Goal: Task Accomplishment & Management: Complete application form

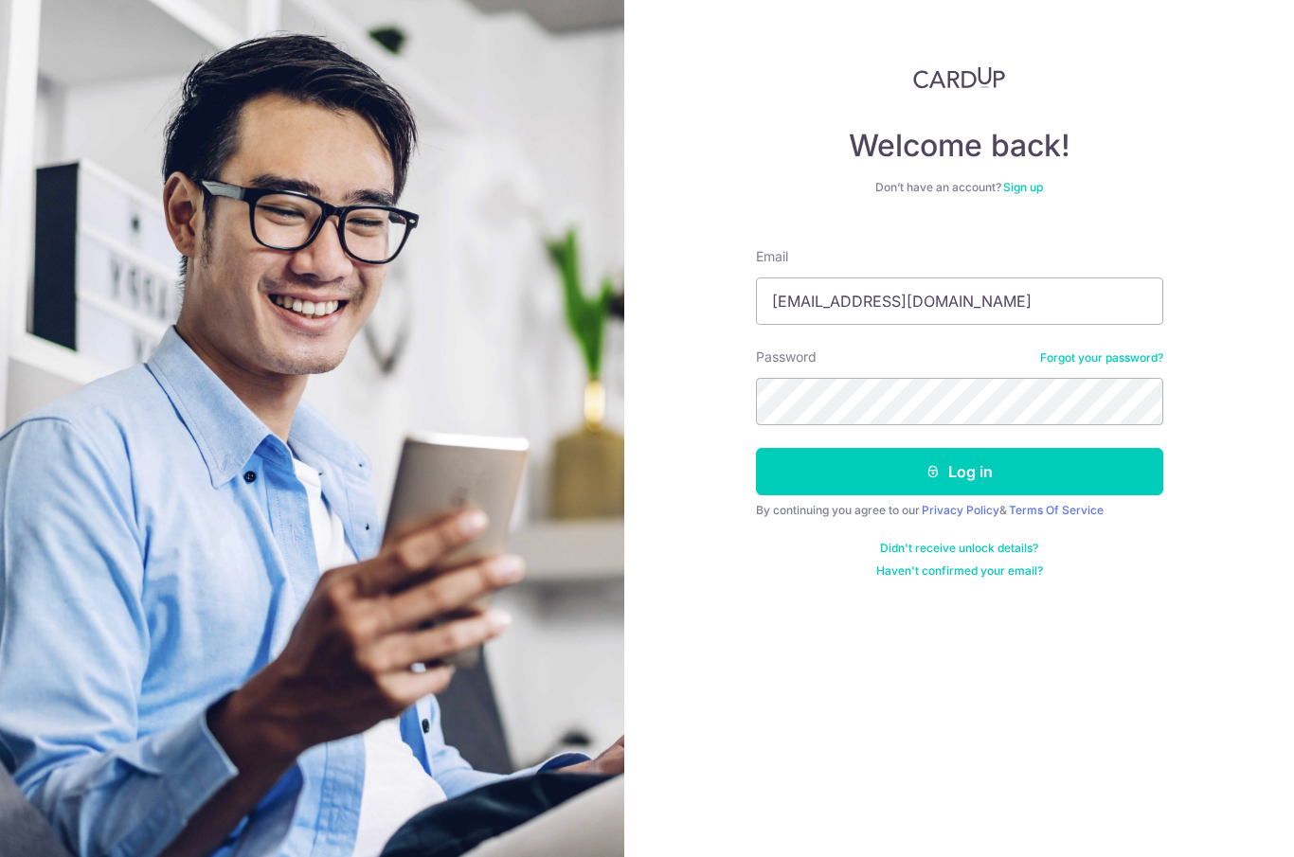
type input "wyvern5002@hotmail.com"
click at [959, 472] on button "Log in" at bounding box center [959, 471] width 407 height 47
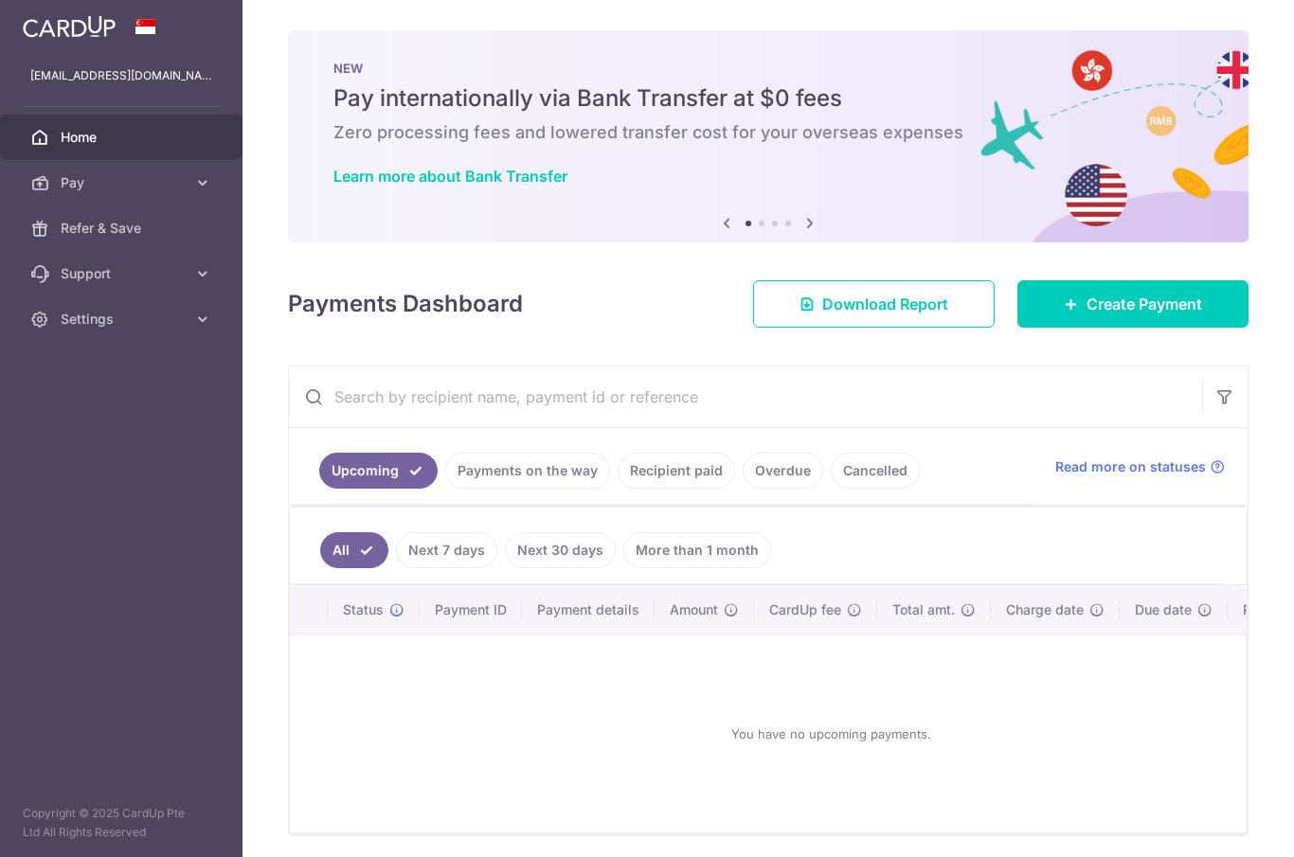
click at [1058, 328] on link "Create Payment" at bounding box center [1133, 303] width 231 height 47
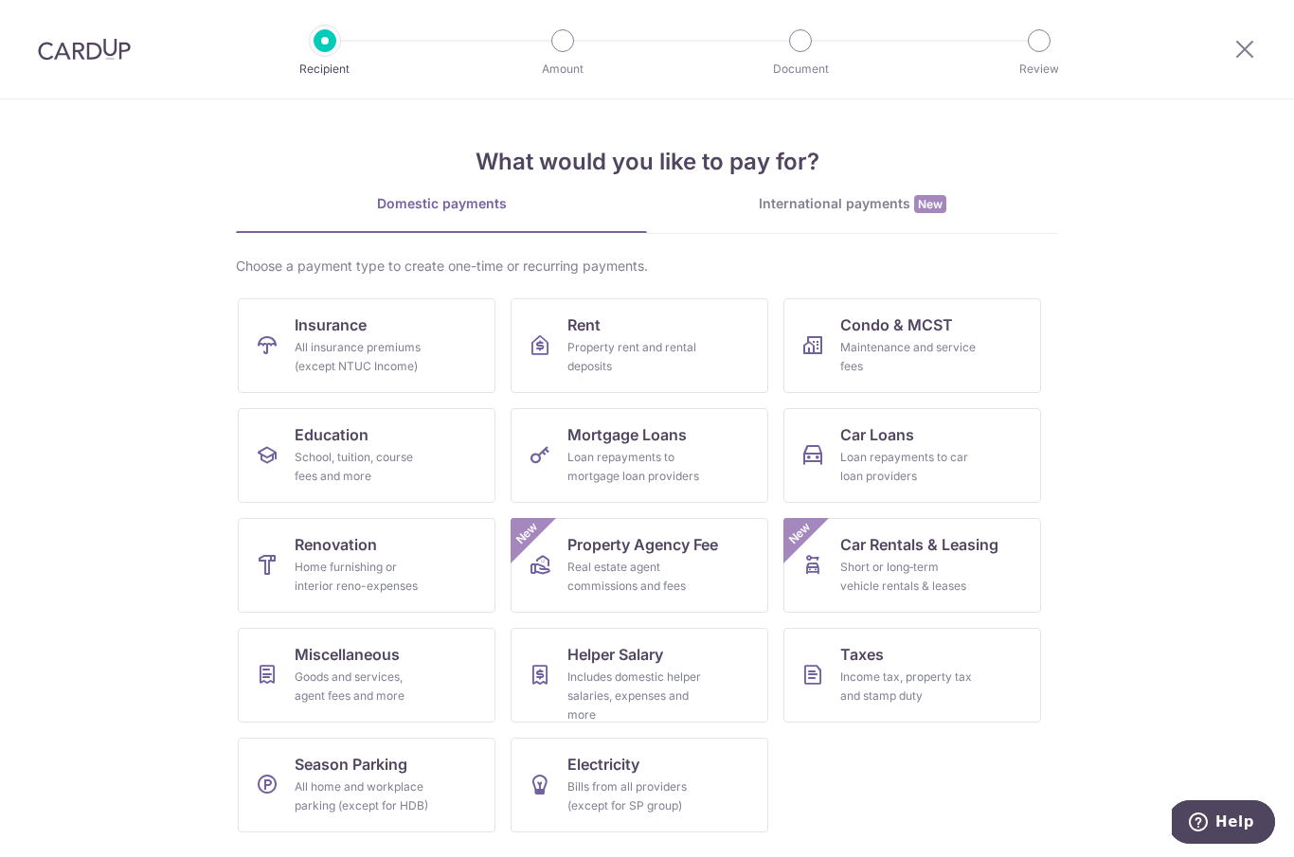
click at [404, 673] on div "Goods and services, agent fees and more" at bounding box center [363, 687] width 136 height 38
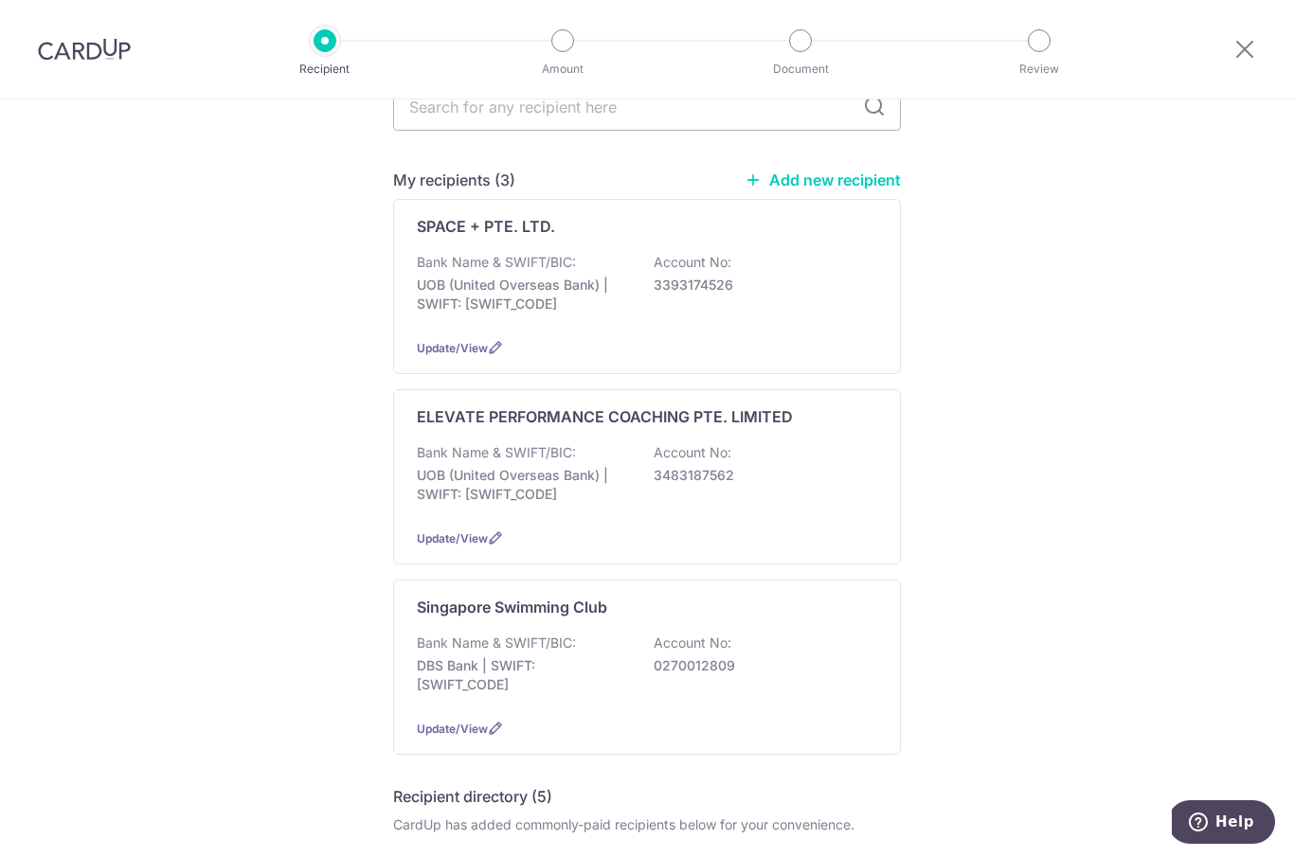
scroll to position [258, 0]
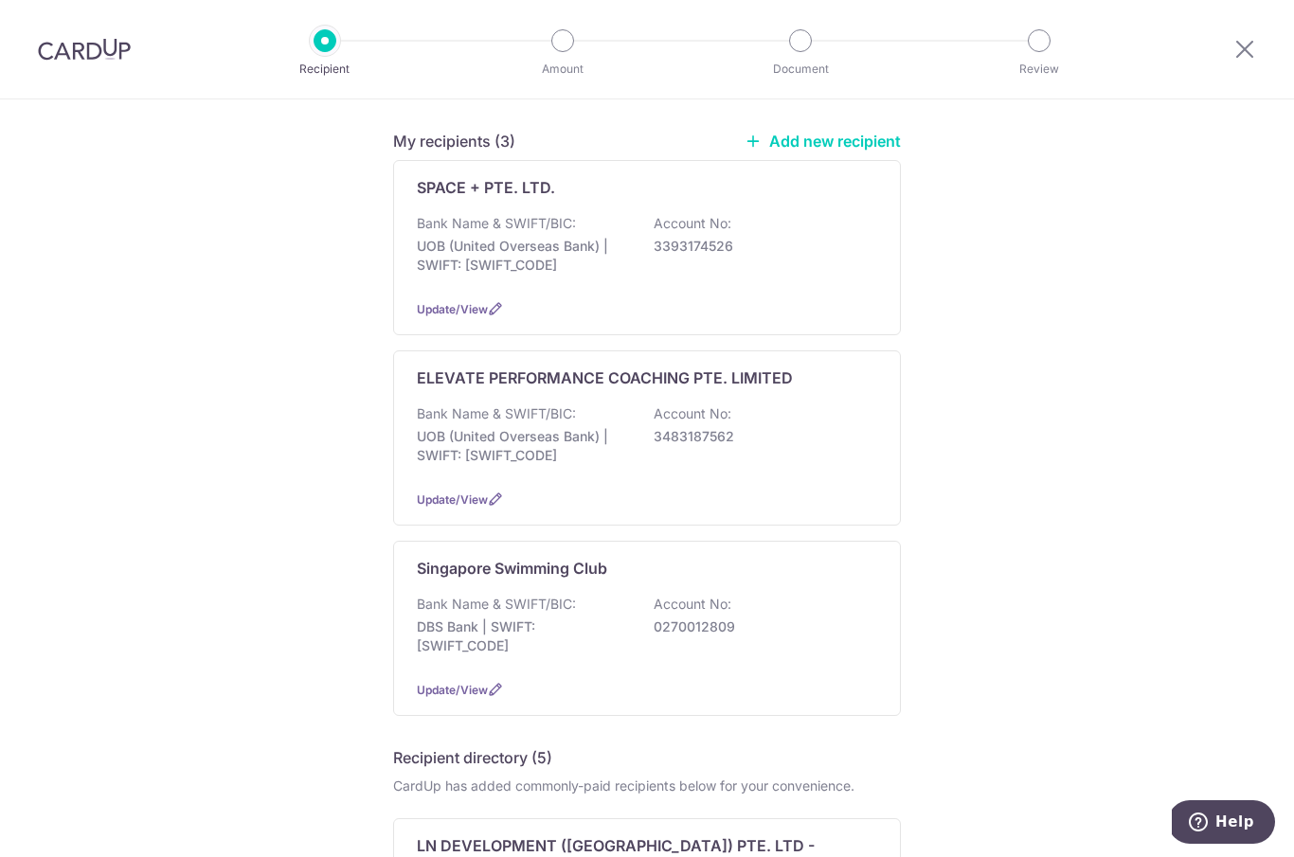
click at [746, 627] on div "Bank Name & SWIFT/BIC: DBS Bank | SWIFT: DBSSSGSGXXX Account No: 0270012809" at bounding box center [647, 630] width 460 height 70
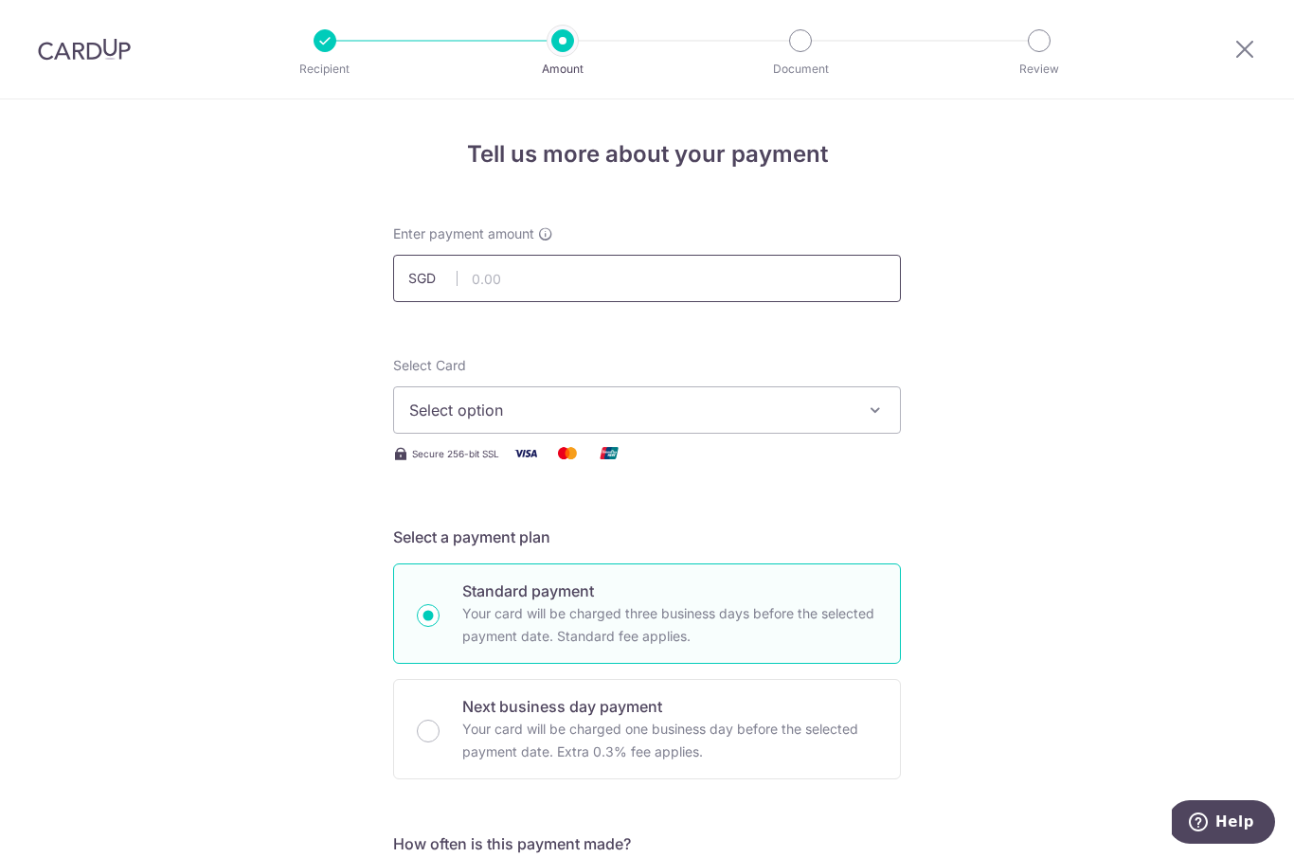
click at [766, 298] on input "text" at bounding box center [647, 278] width 508 height 47
click at [636, 294] on input "text" at bounding box center [647, 278] width 508 height 47
type input "190.58"
click at [821, 413] on span "Select option" at bounding box center [630, 410] width 442 height 23
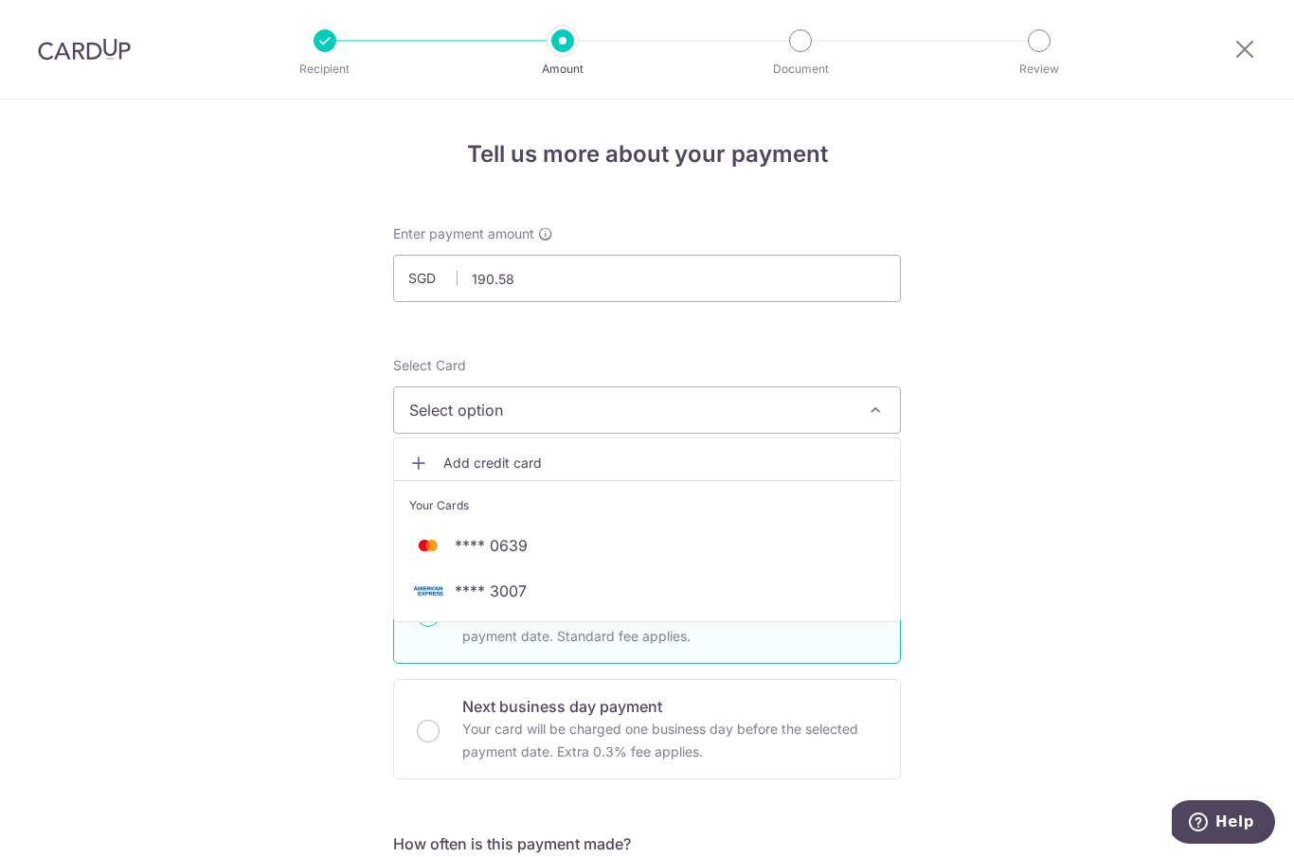
click at [632, 552] on span "**** 0639" at bounding box center [647, 545] width 476 height 23
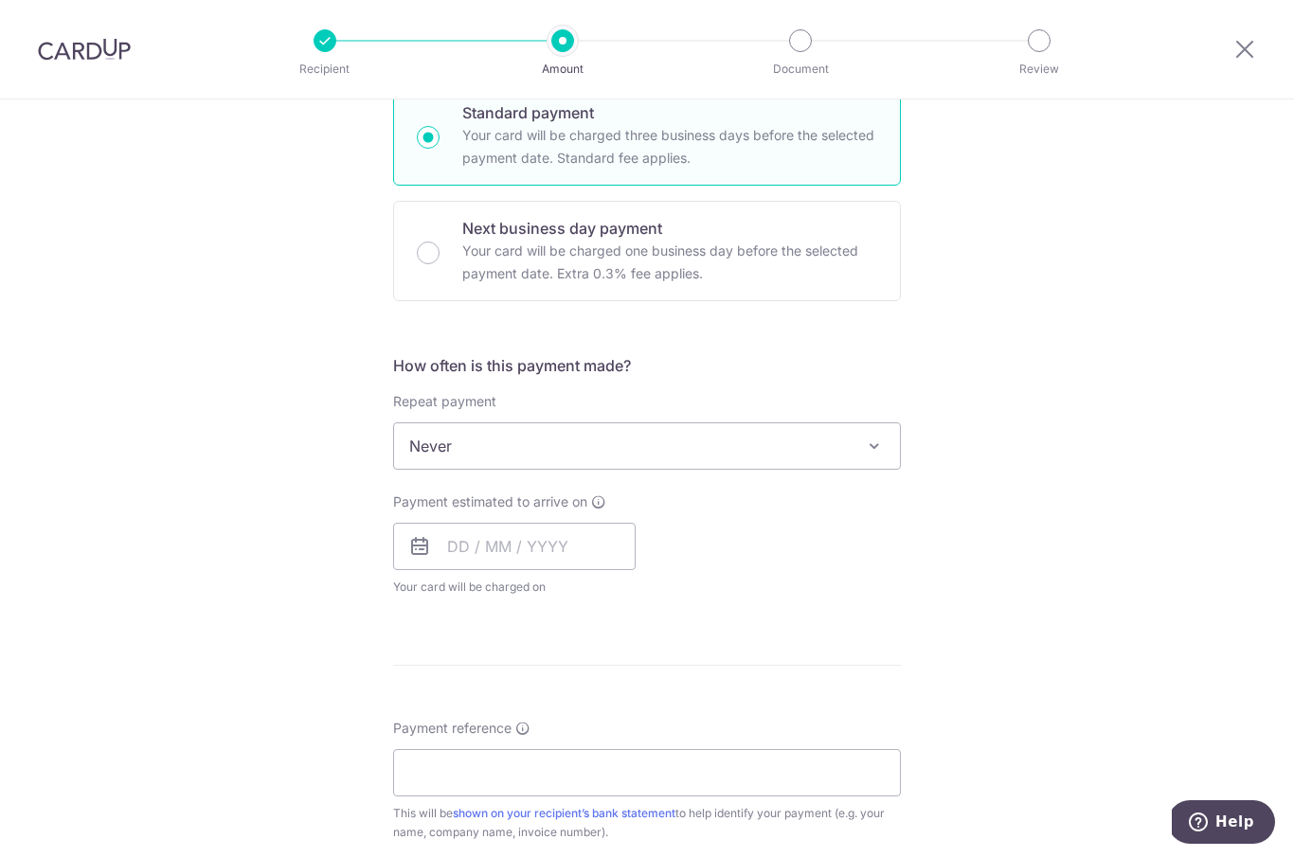
scroll to position [486, 0]
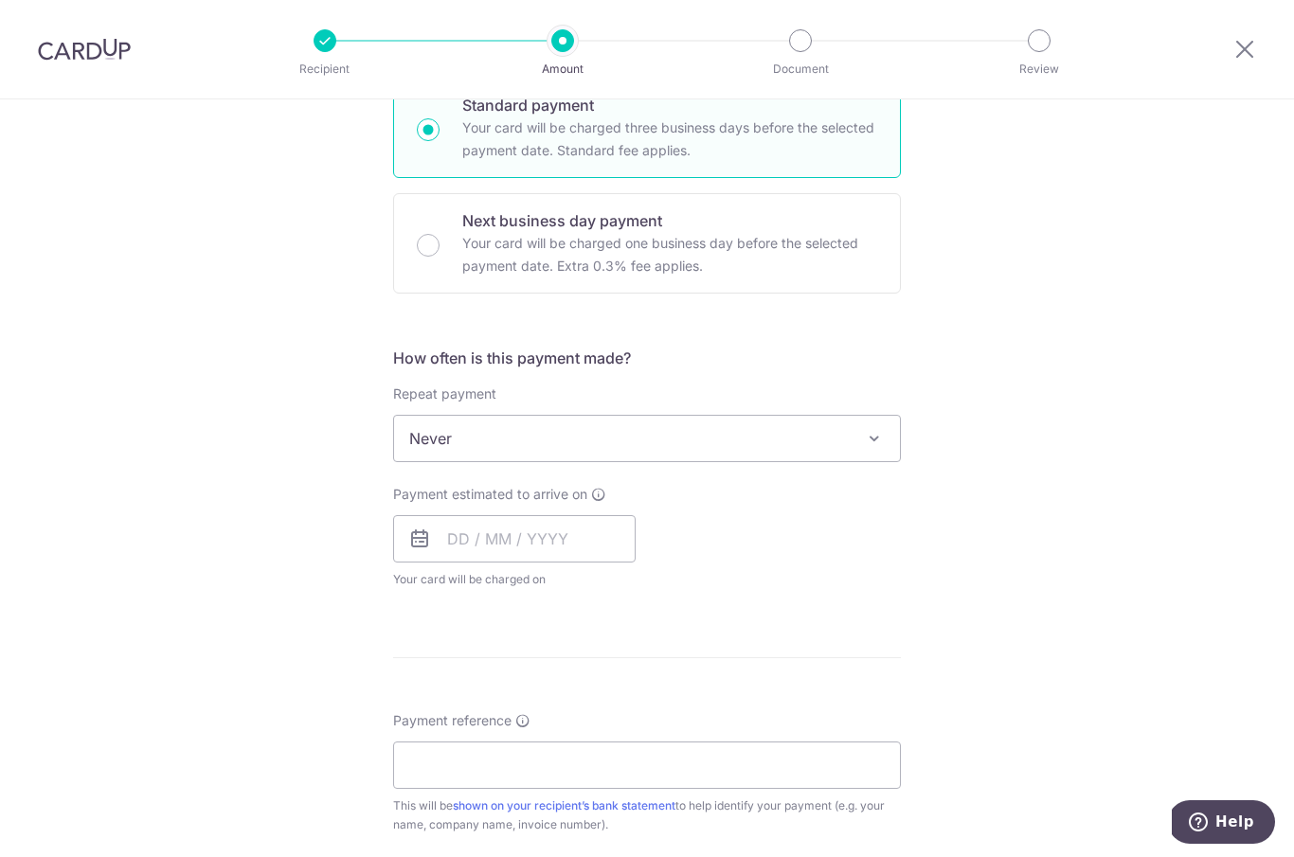
click at [827, 450] on span "Never" at bounding box center [647, 438] width 506 height 45
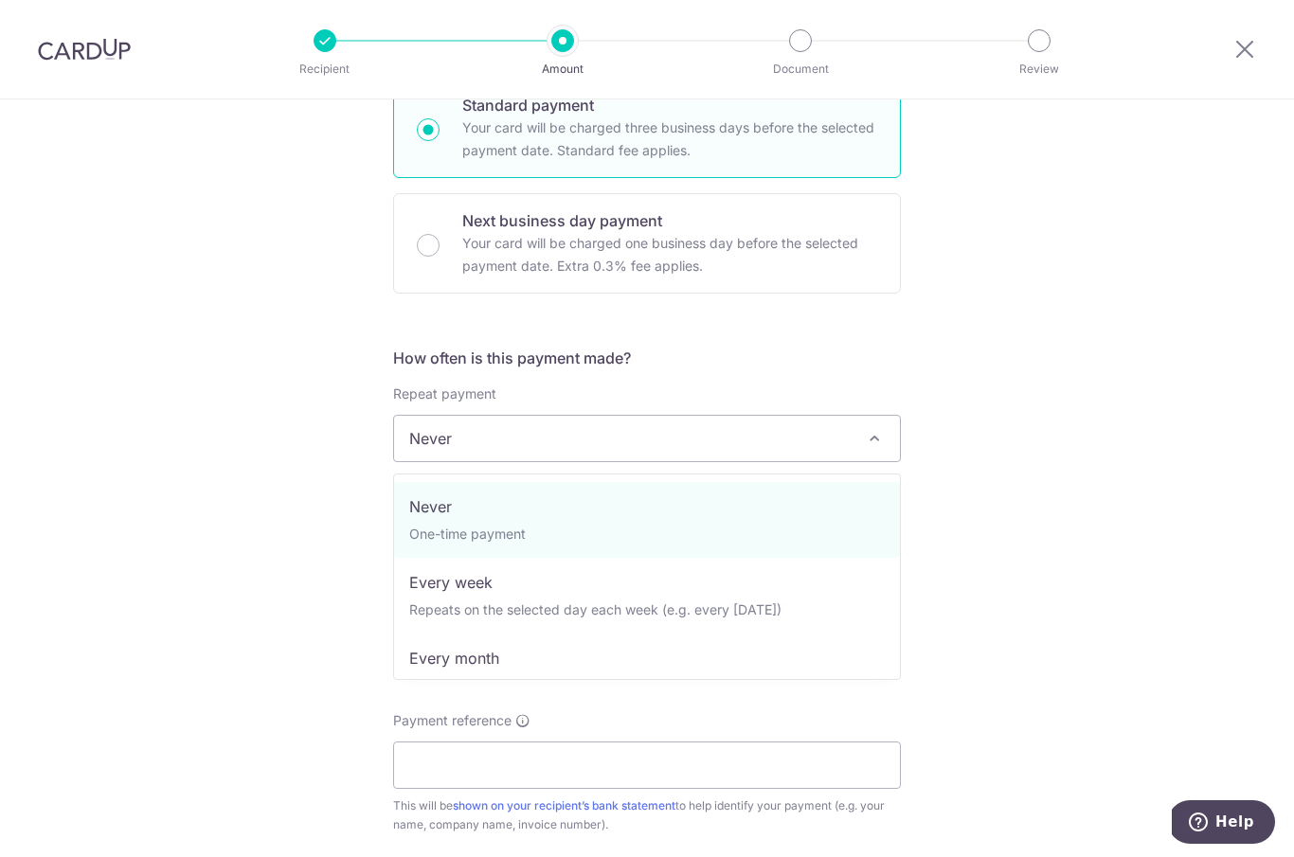
click at [1085, 407] on div "Tell us more about your payment Enter payment amount SGD 190.58 190.58 Select C…" at bounding box center [647, 470] width 1294 height 1714
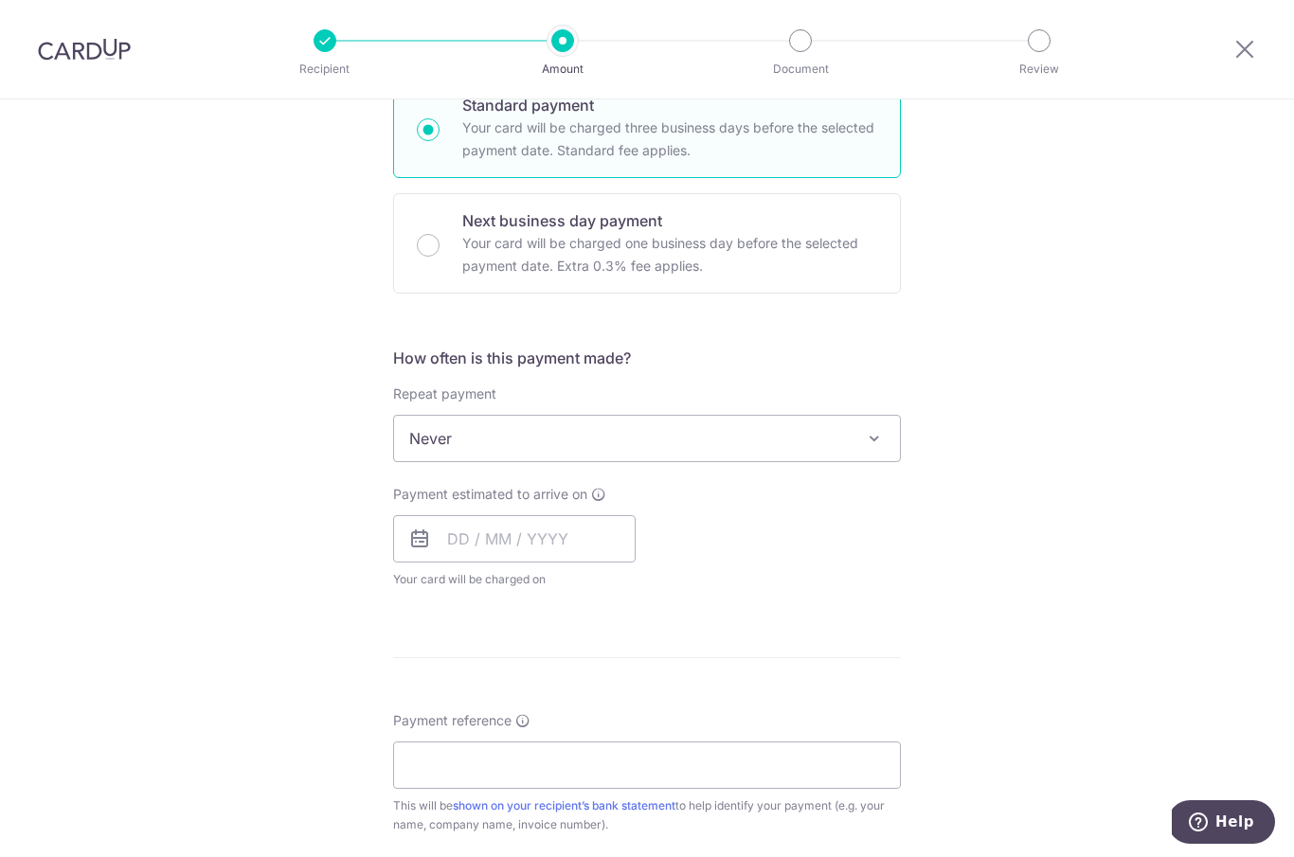
click at [1023, 457] on div "Tell us more about your payment Enter payment amount SGD 190.58 190.58 Select C…" at bounding box center [647, 470] width 1294 height 1714
click at [569, 559] on input "text" at bounding box center [514, 538] width 243 height 47
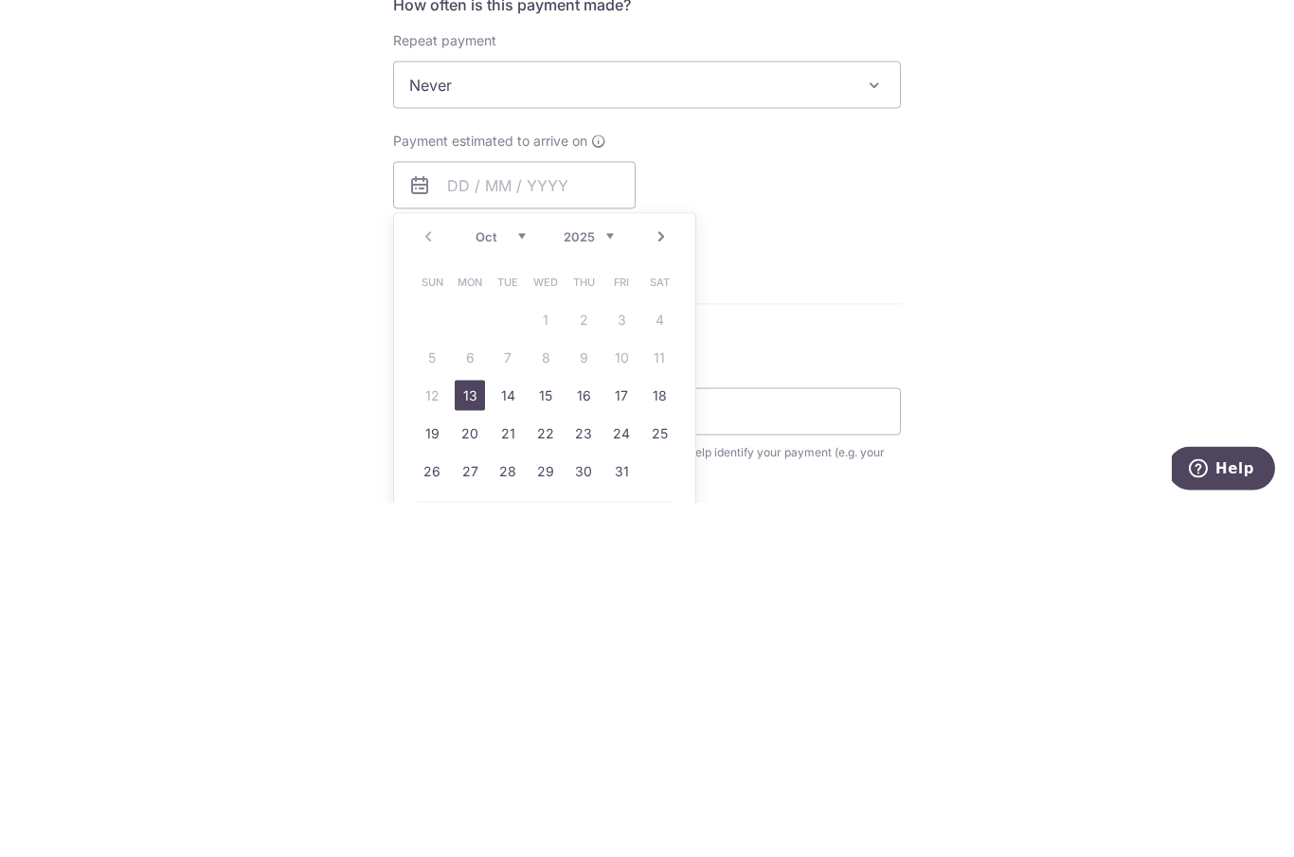
scroll to position [59, 0]
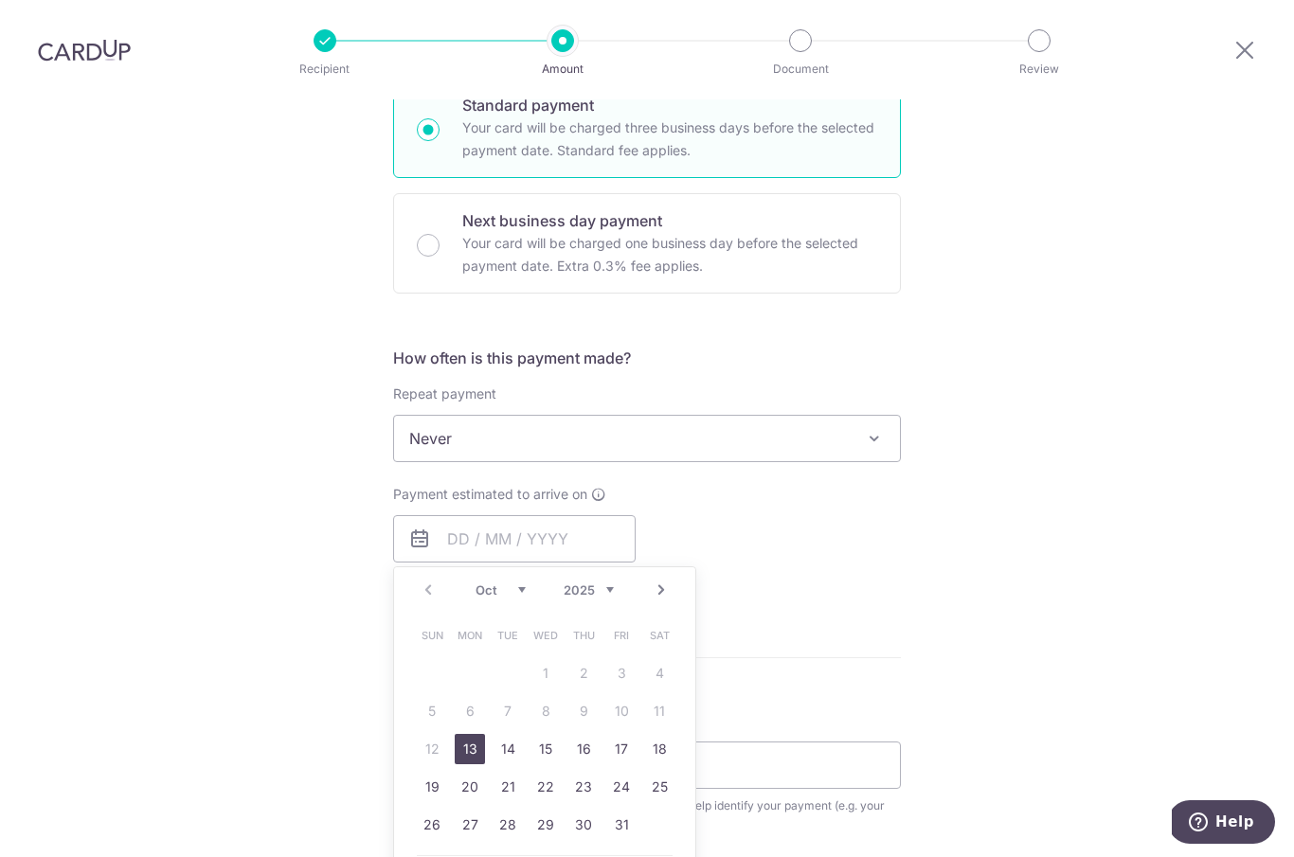
click at [473, 734] on link "13" at bounding box center [470, 749] width 30 height 30
type input "[DATE]"
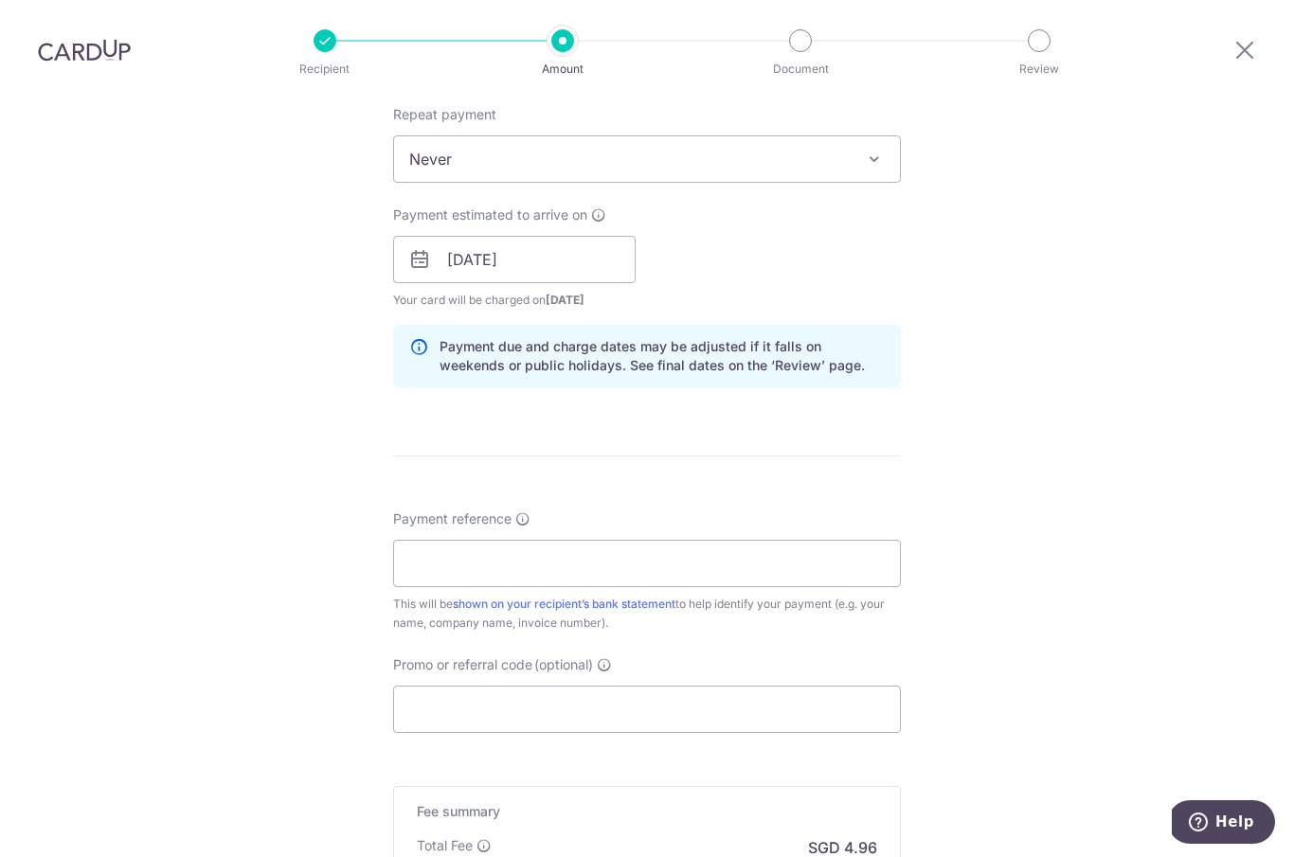
scroll to position [770, 0]
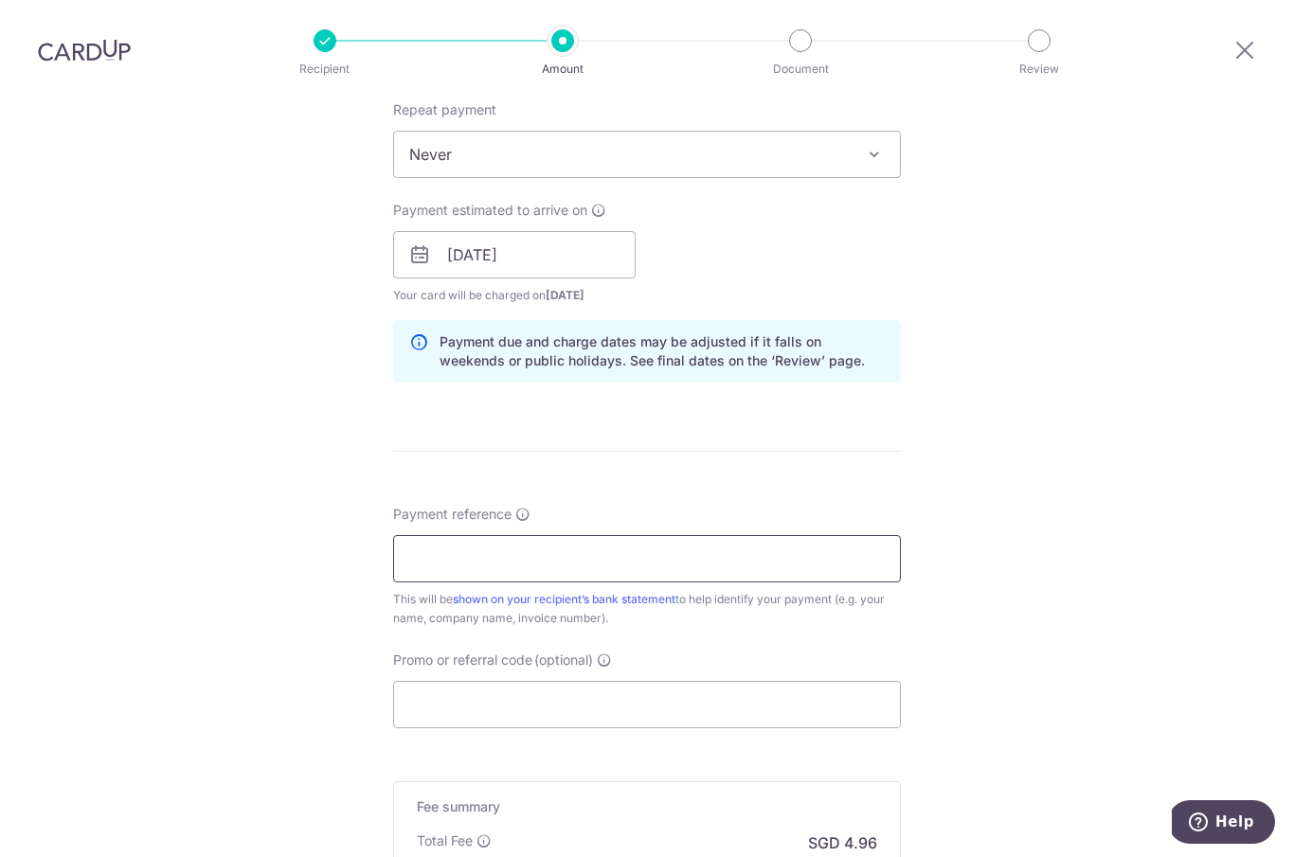
click at [785, 535] on input "Payment reference" at bounding box center [647, 558] width 508 height 47
type input "LI829"
click at [832, 681] on input "Promo or referral code (optional)" at bounding box center [647, 704] width 508 height 47
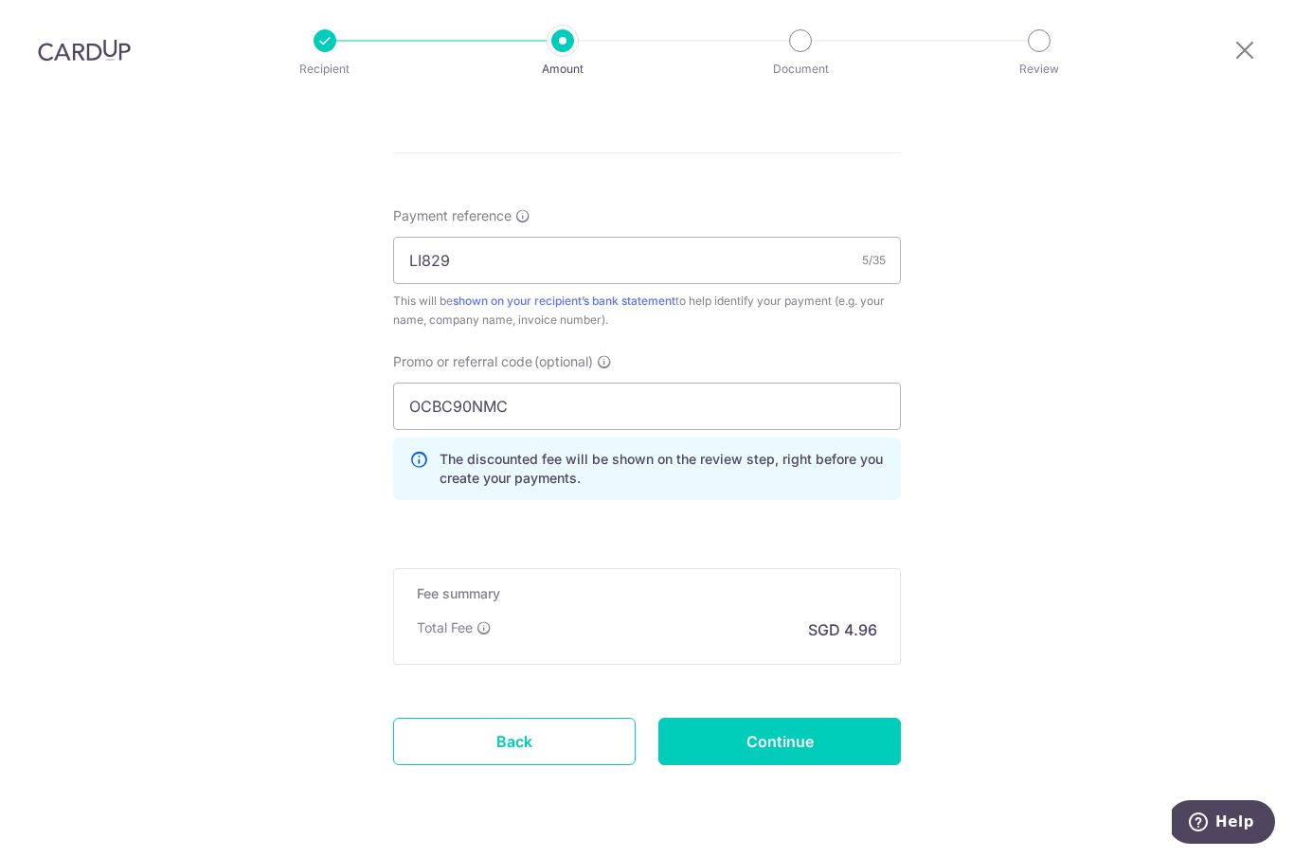
scroll to position [1068, 0]
type input "OCBC90NMC"
click at [866, 719] on input "Continue" at bounding box center [779, 742] width 243 height 47
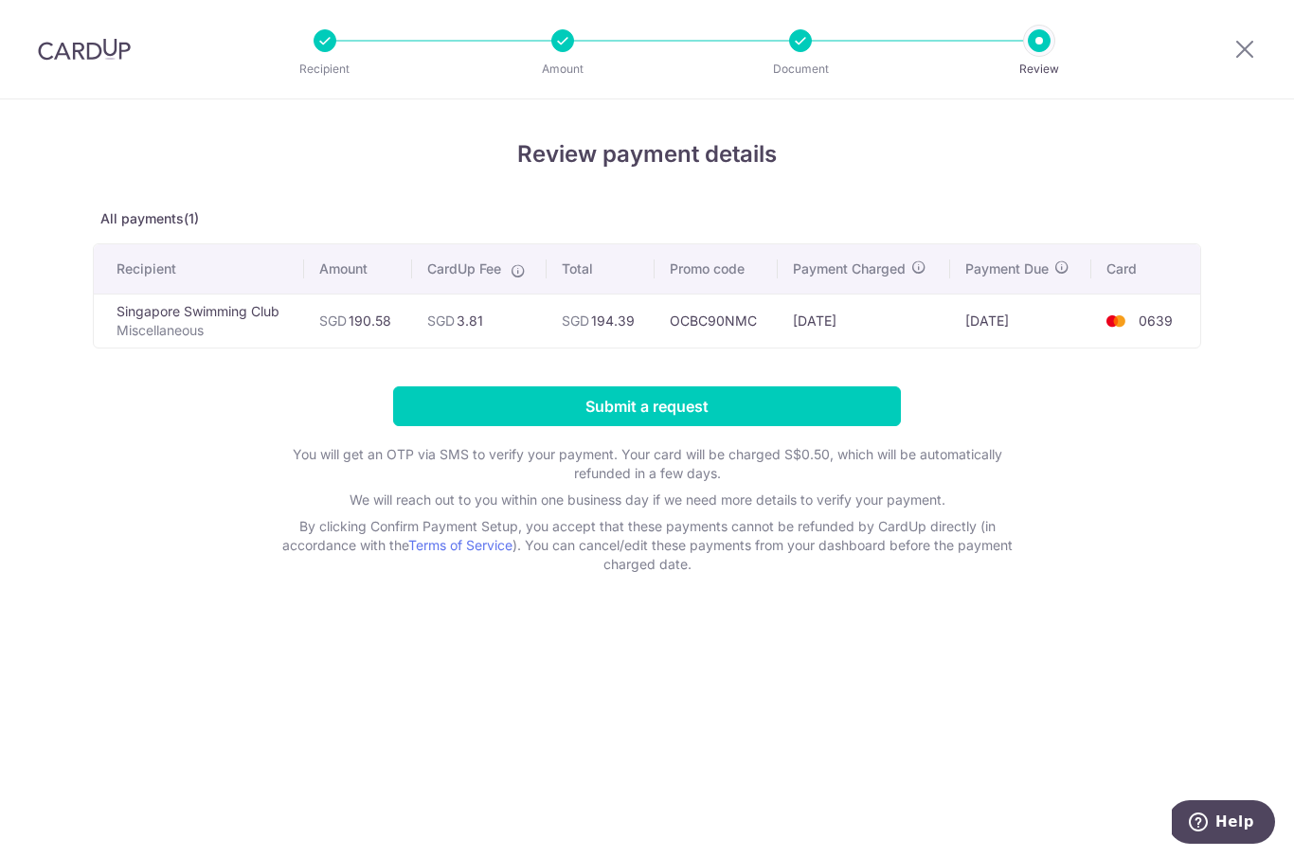
click at [858, 423] on input "Submit a request" at bounding box center [647, 407] width 508 height 40
